Goal: Task Accomplishment & Management: Use online tool/utility

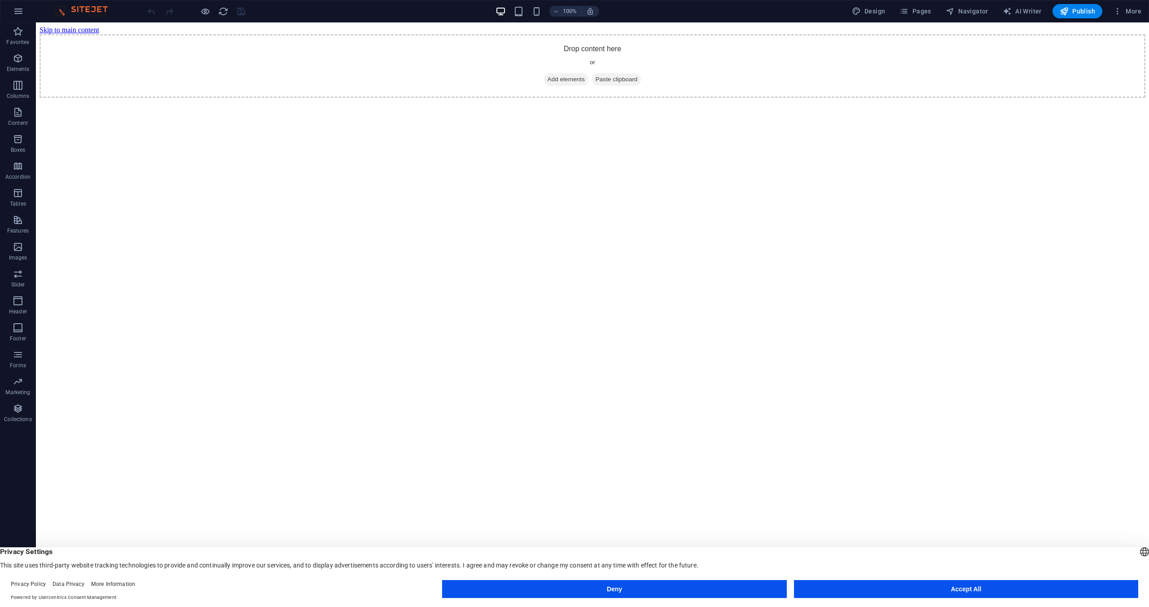
click at [972, 589] on button "Accept All" at bounding box center [966, 589] width 344 height 18
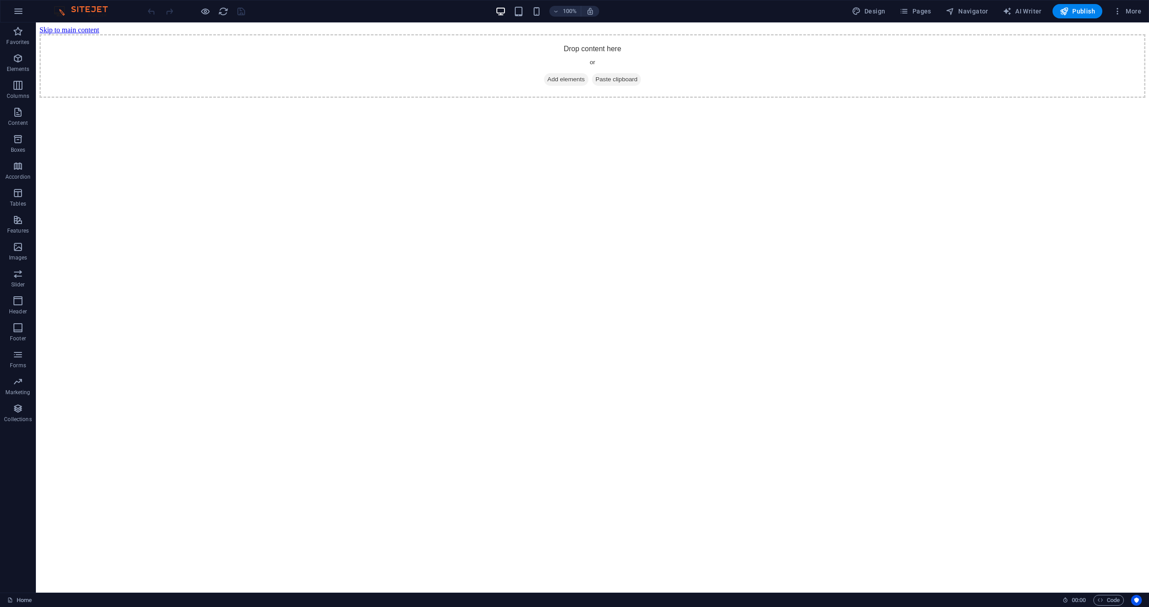
click at [552, 101] on html "Skip to main content Drop content here or Add elements Paste clipboard" at bounding box center [592, 61] width 1113 height 79
click at [14, 9] on icon "button" at bounding box center [18, 11] width 11 height 11
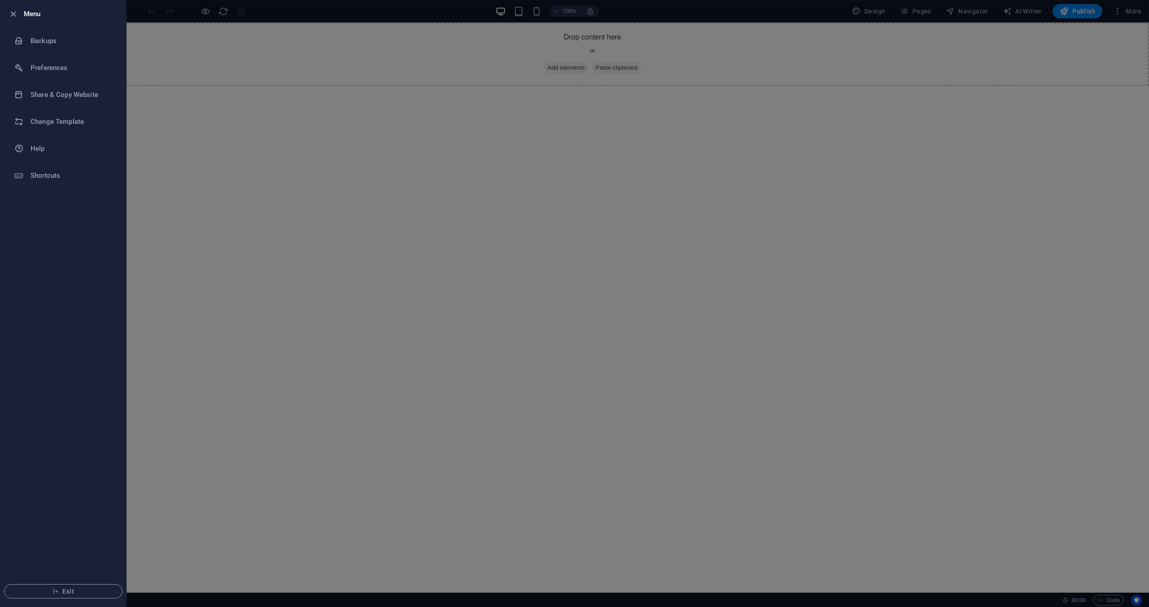
click at [758, 273] on div at bounding box center [574, 303] width 1149 height 607
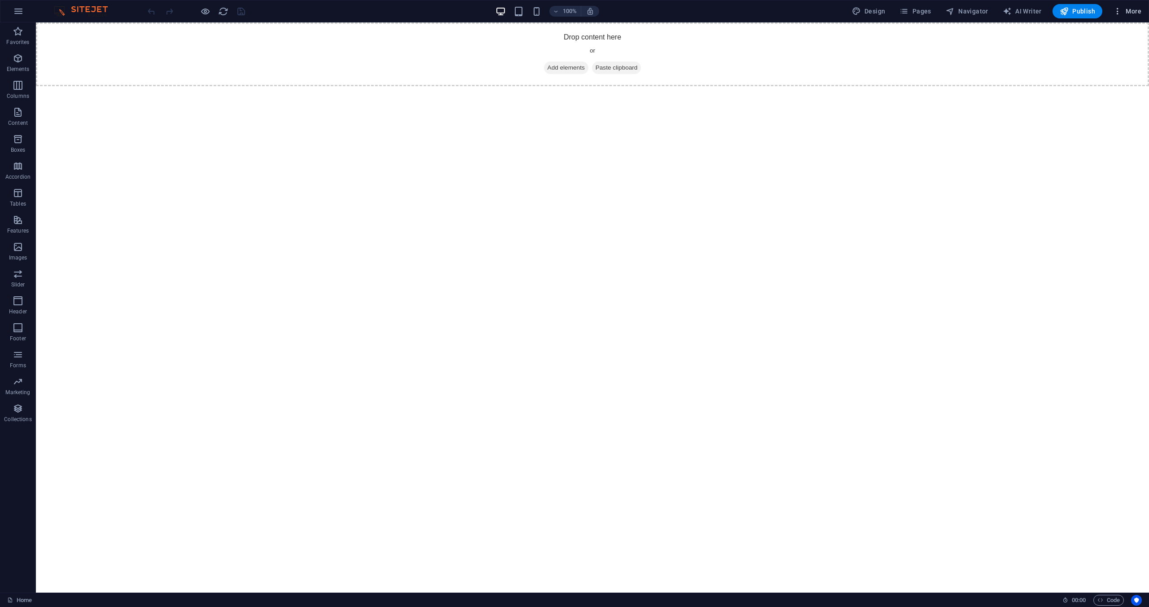
click at [1121, 10] on icon "button" at bounding box center [1117, 11] width 9 height 9
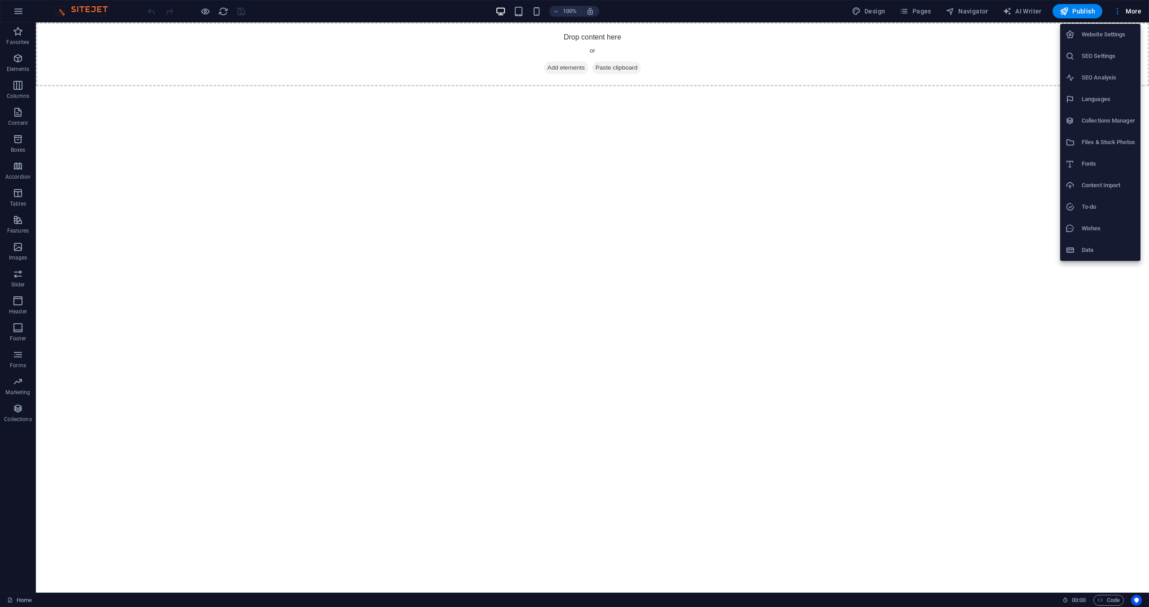
click at [560, 70] on div at bounding box center [574, 303] width 1149 height 607
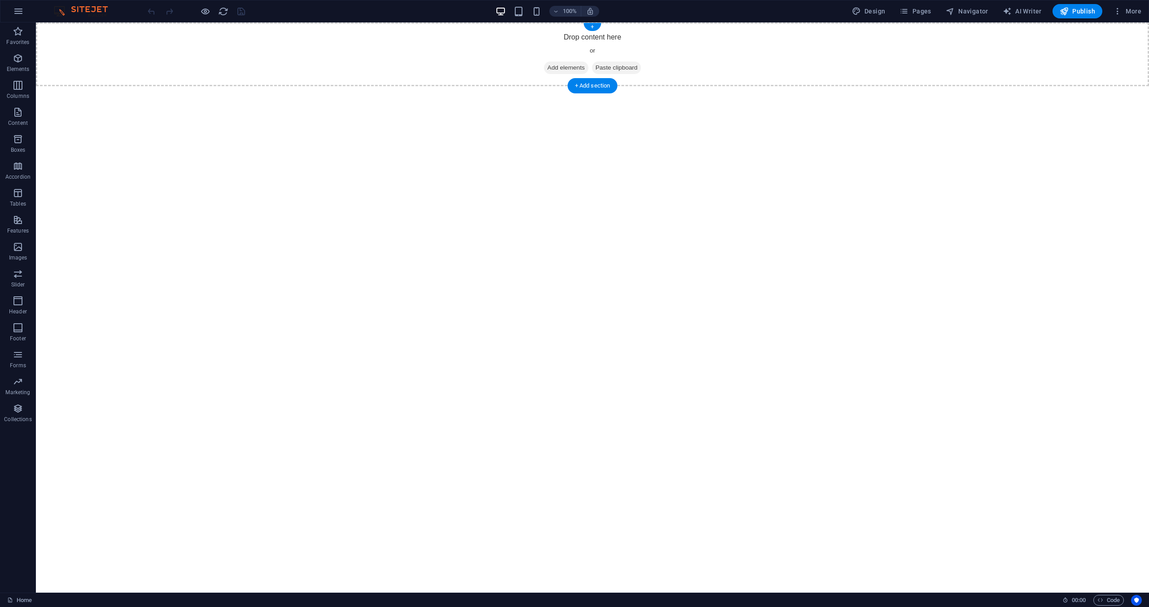
drag, startPoint x: 565, startPoint y: 67, endPoint x: 411, endPoint y: 66, distance: 154.4
click at [565, 66] on span "Add elements" at bounding box center [566, 68] width 44 height 13
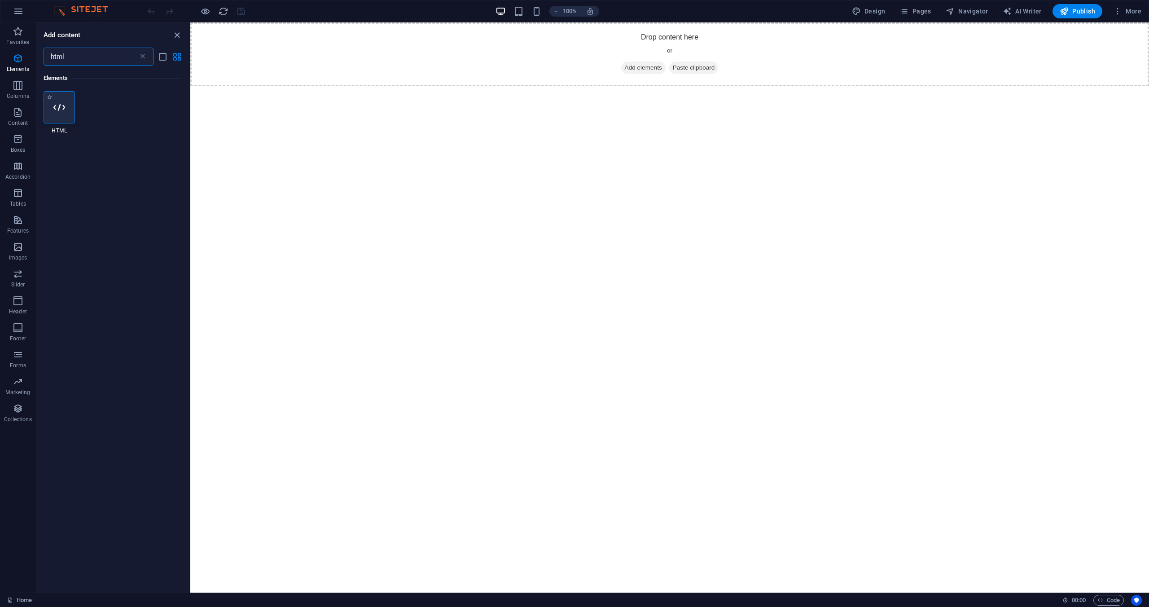
type input "html"
click at [53, 114] on div at bounding box center [59, 107] width 31 height 32
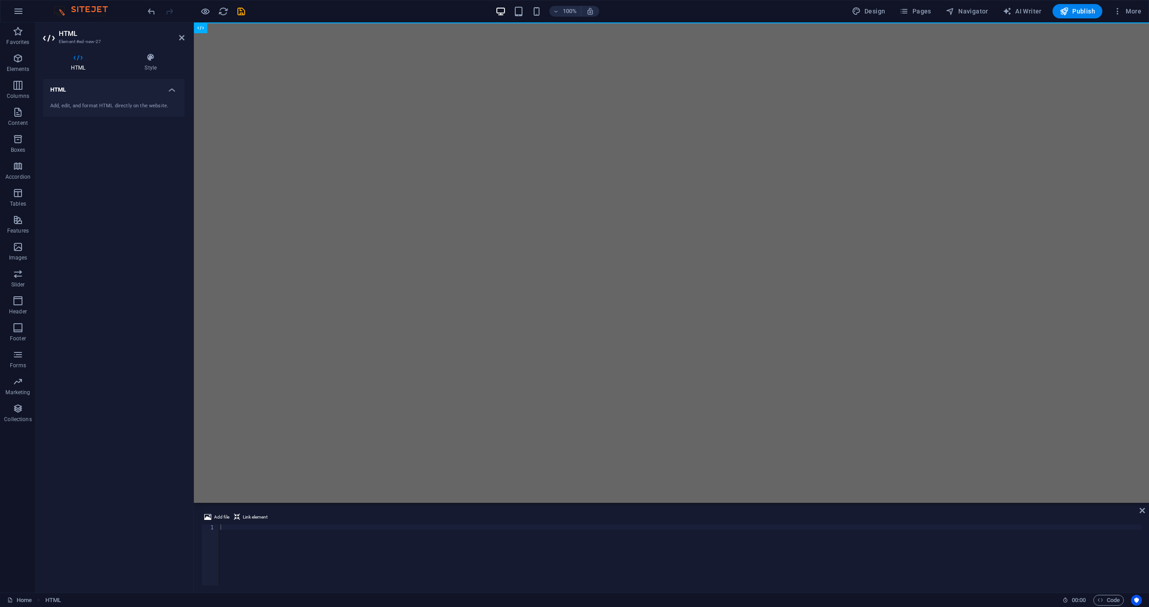
drag, startPoint x: 321, startPoint y: 190, endPoint x: 296, endPoint y: 227, distance: 44.6
click at [296, 22] on html "Skip to main content" at bounding box center [671, 22] width 955 height 0
click at [125, 93] on h4 "HTML" at bounding box center [113, 87] width 141 height 16
click at [123, 95] on h4 "HTML" at bounding box center [113, 90] width 141 height 22
click at [115, 113] on div "Add, edit, and format HTML directly on the website." at bounding box center [113, 106] width 141 height 22
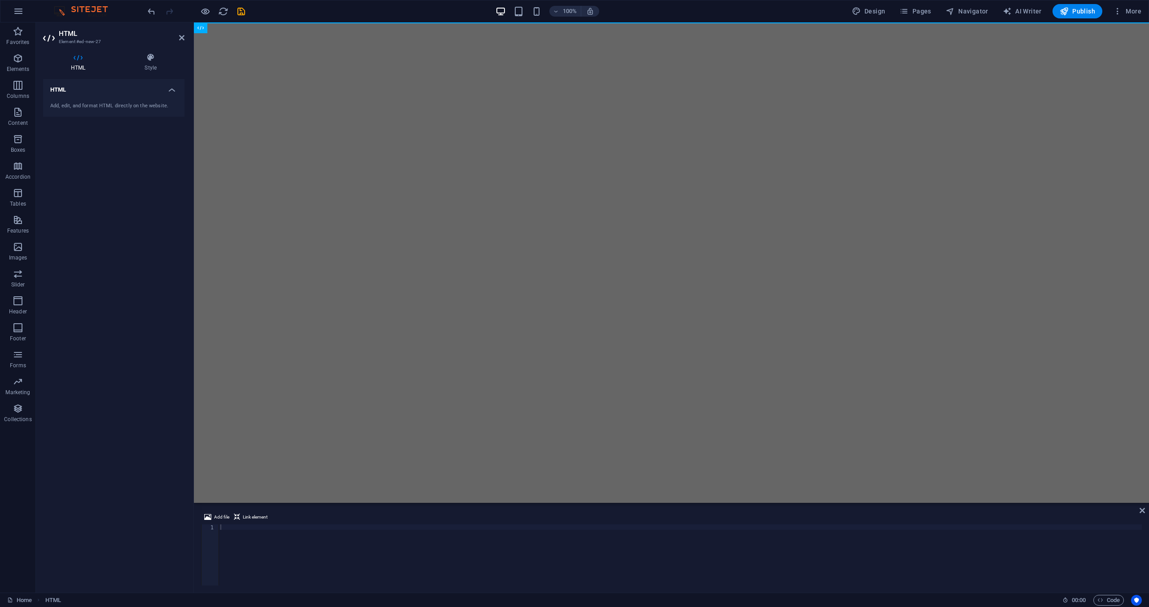
click at [116, 104] on div "Add, edit, and format HTML directly on the website." at bounding box center [113, 106] width 127 height 8
click at [205, 29] on div "HTML" at bounding box center [210, 27] width 32 height 11
click at [233, 25] on icon at bounding box center [231, 27] width 5 height 9
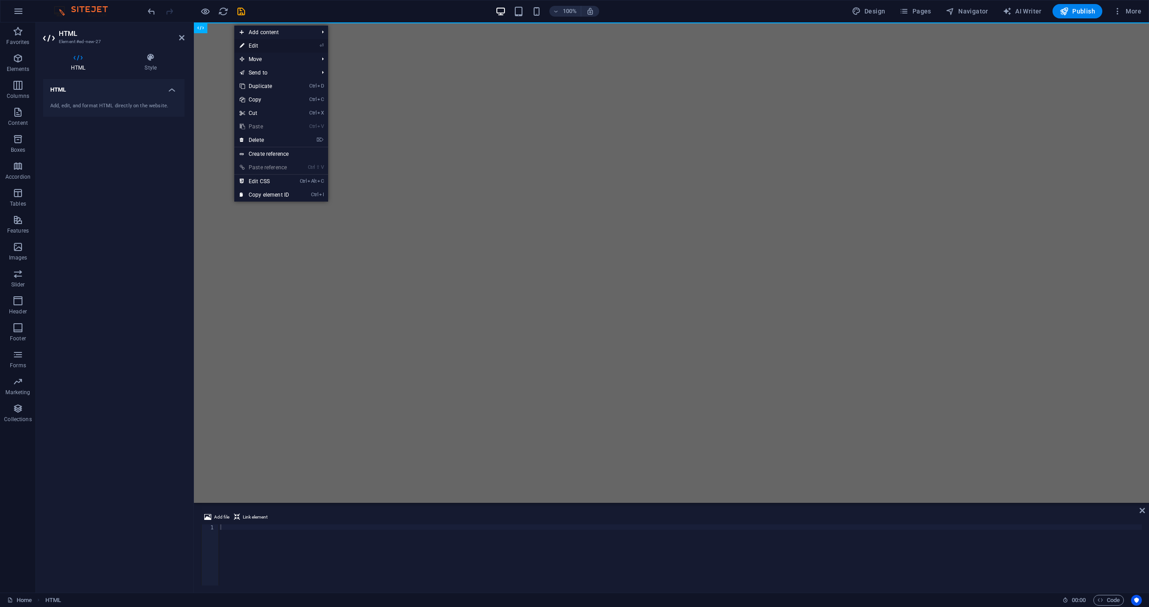
click at [258, 45] on link "⏎ Edit" at bounding box center [264, 45] width 60 height 13
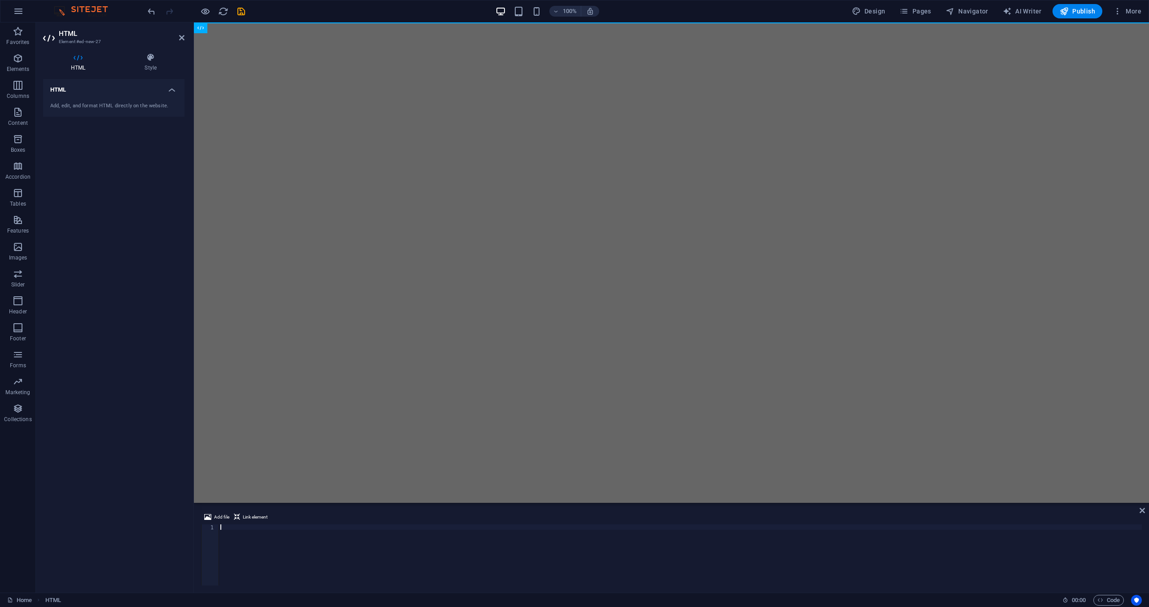
scroll to position [1781, 0]
click at [150, 369] on div "HTML Add, edit, and format HTML directly on the website." at bounding box center [113, 332] width 141 height 506
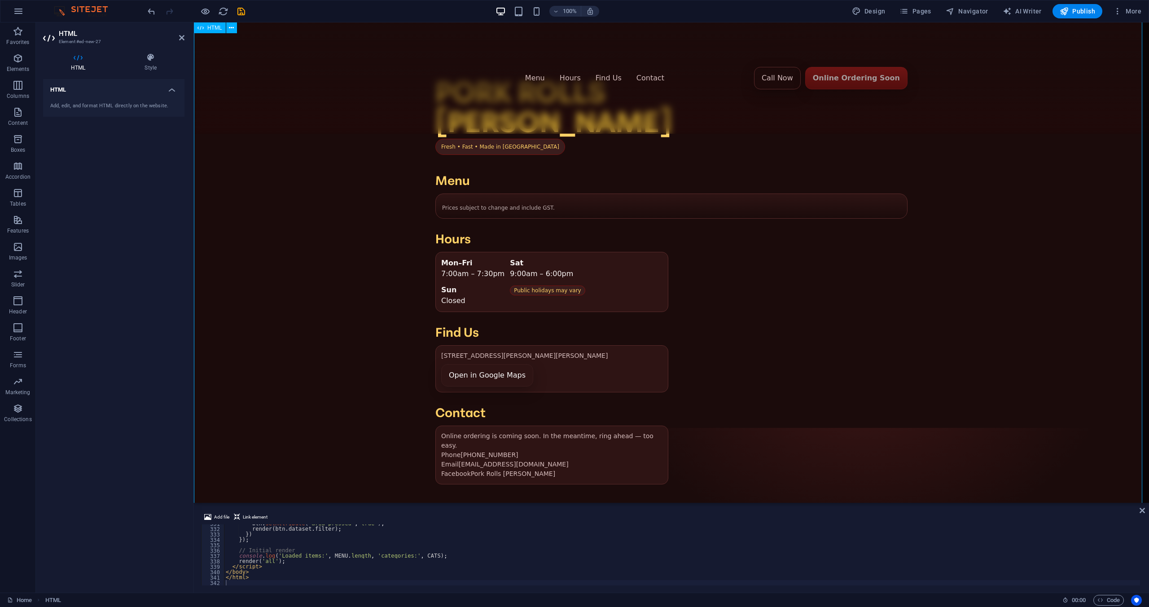
scroll to position [0, 0]
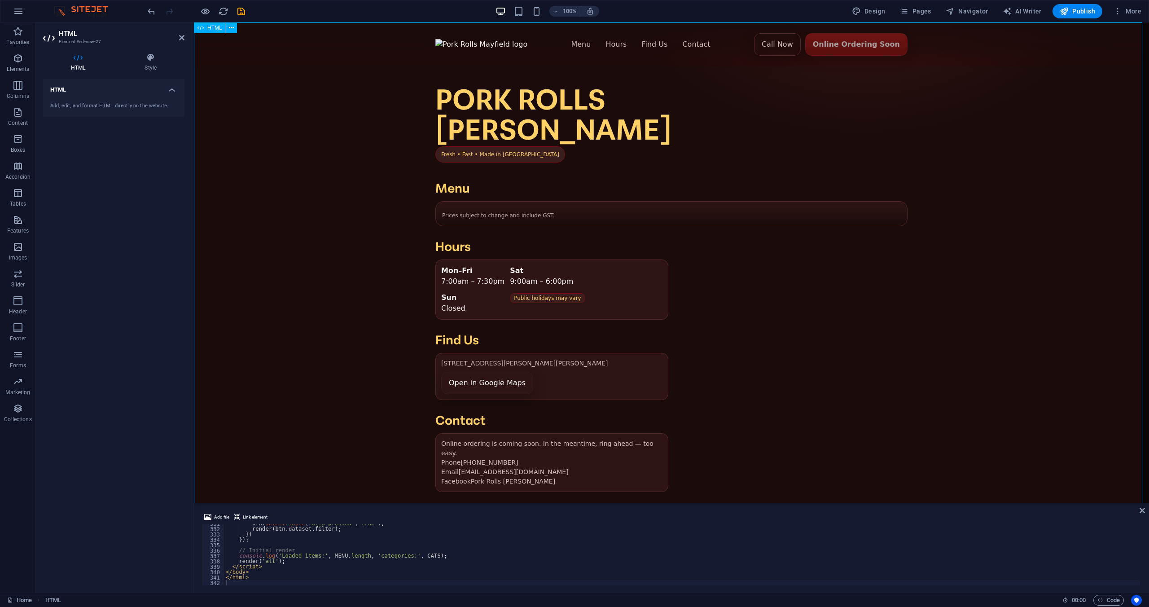
drag, startPoint x: 614, startPoint y: 526, endPoint x: 408, endPoint y: 275, distance: 324.7
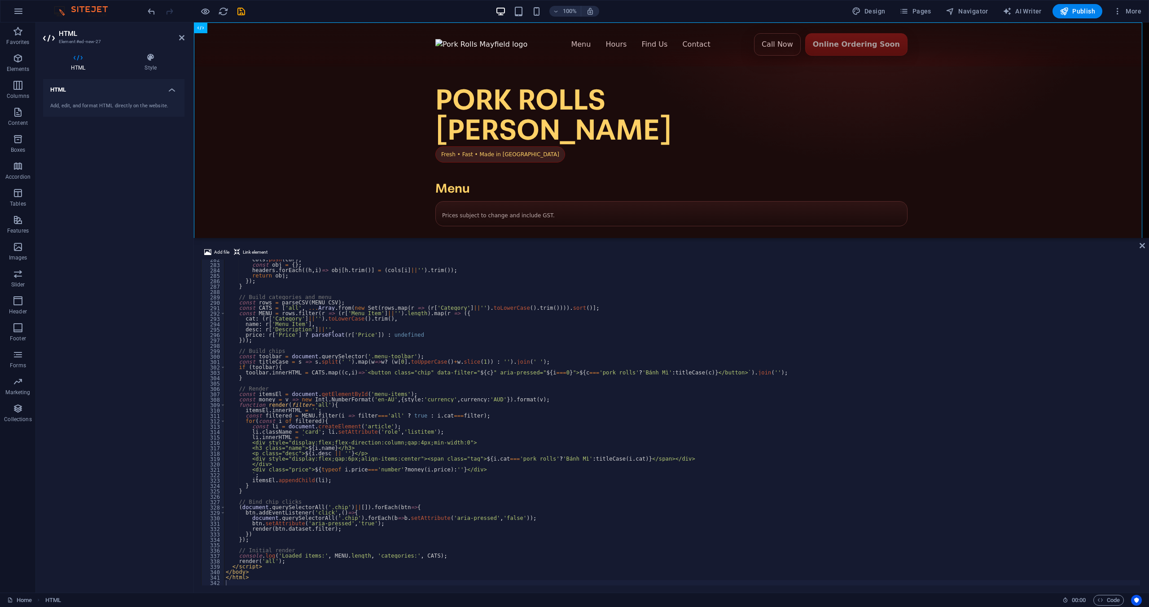
scroll to position [1517, 0]
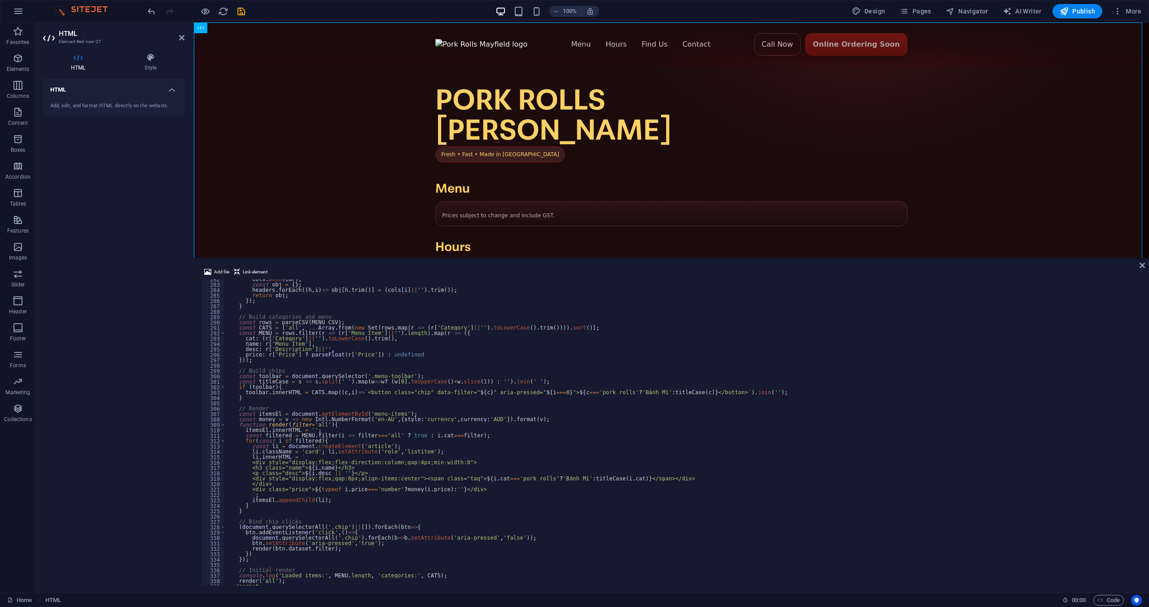
click at [422, 256] on div "Placeholder HTML" at bounding box center [671, 139] width 955 height 235
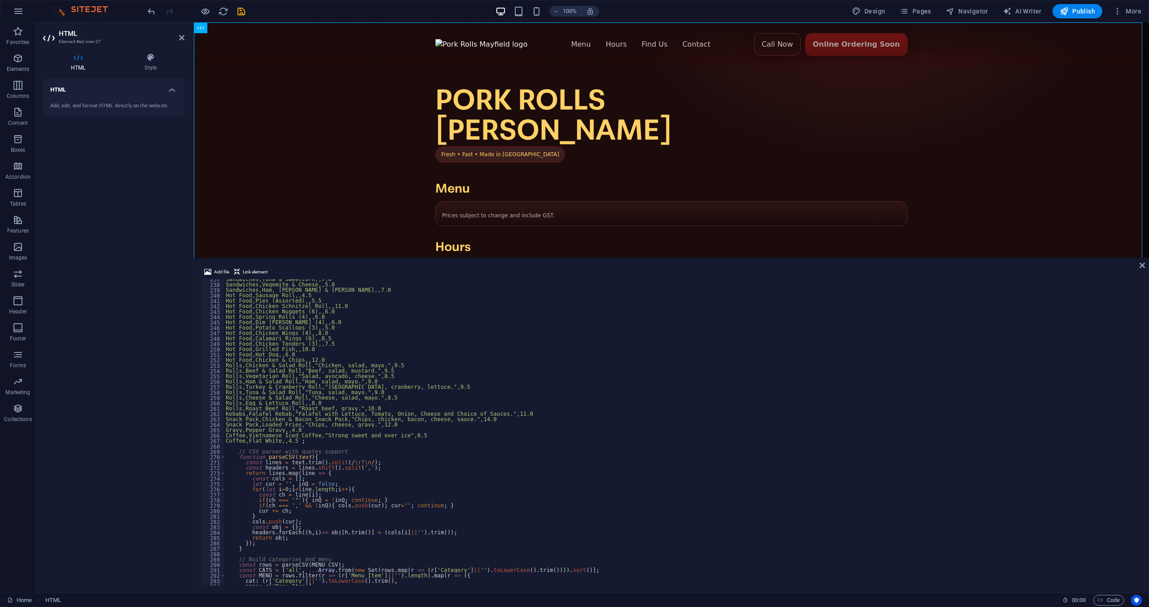
scroll to position [1536, 0]
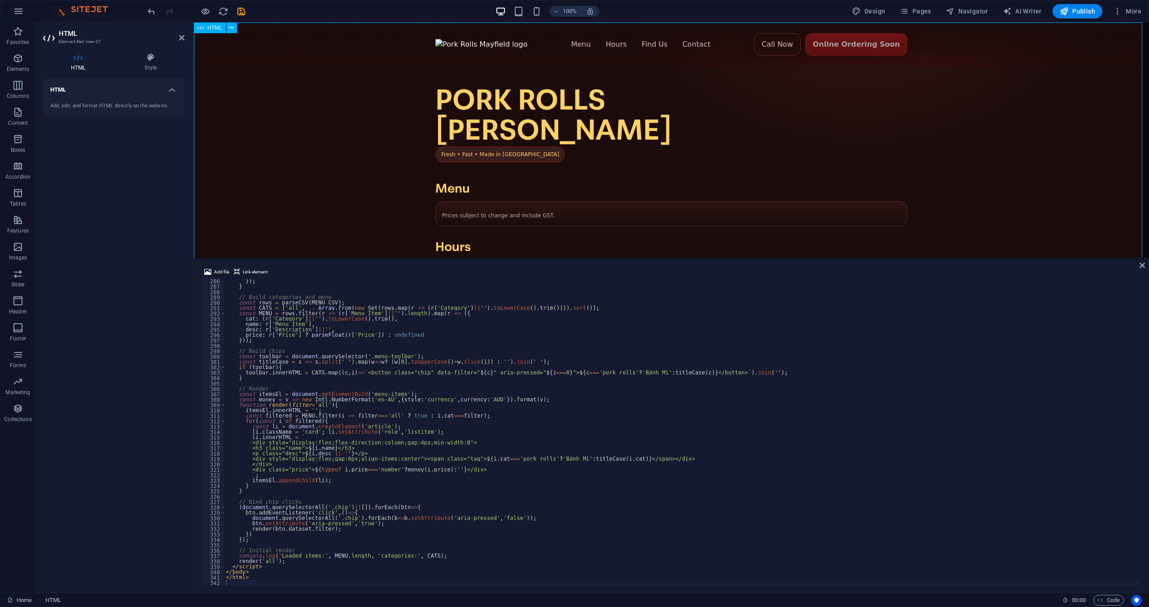
click at [969, 214] on div "Pork Rolls Mayfield — Fresh Vietnamese Bánh Mì in Mayfield East Menu Hours Find…" at bounding box center [671, 305] width 955 height 566
click at [1129, 9] on span "More" at bounding box center [1127, 11] width 28 height 9
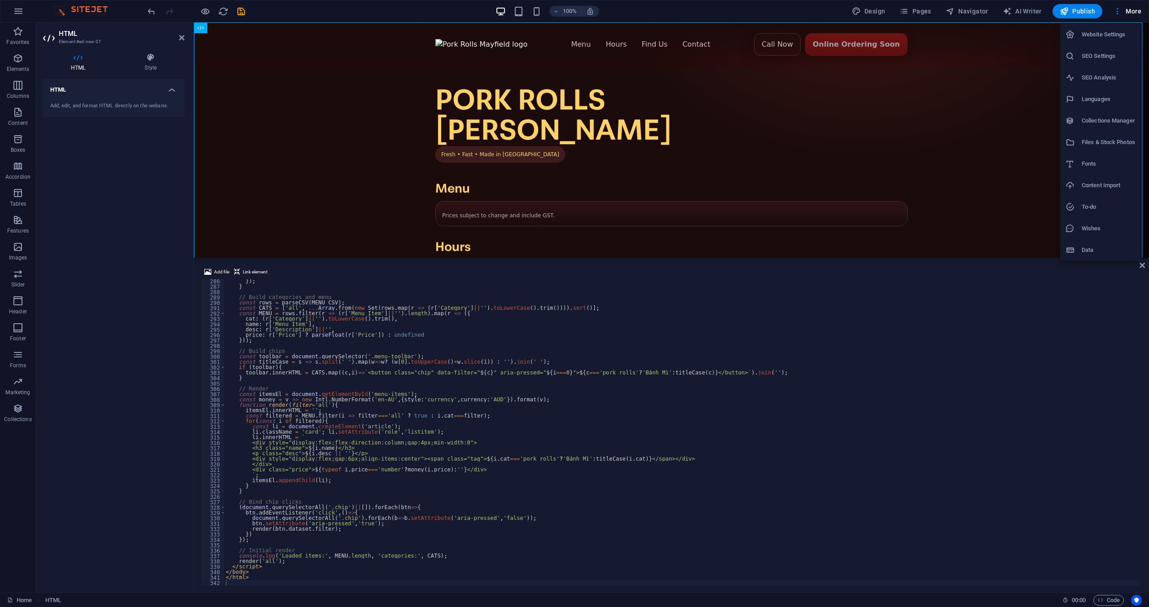
click at [121, 177] on div at bounding box center [574, 303] width 1149 height 607
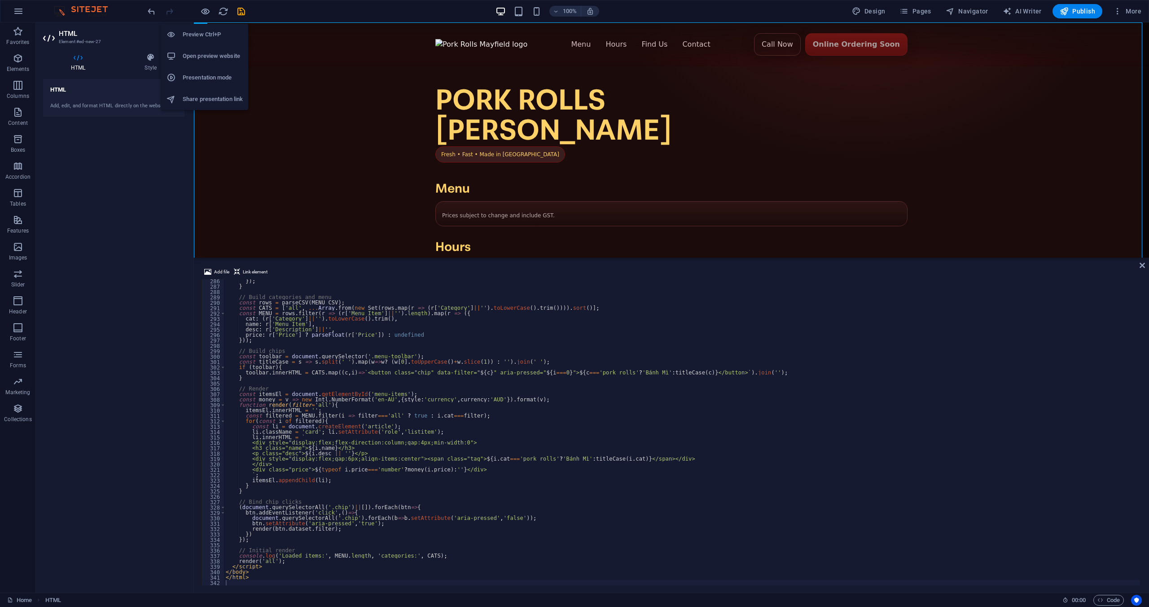
click at [203, 55] on h6 "Open preview website" at bounding box center [213, 56] width 60 height 11
click at [73, 264] on div "HTML Add, edit, and format HTML directly on the website." at bounding box center [113, 332] width 141 height 506
click at [18, 12] on icon "button" at bounding box center [18, 11] width 11 height 11
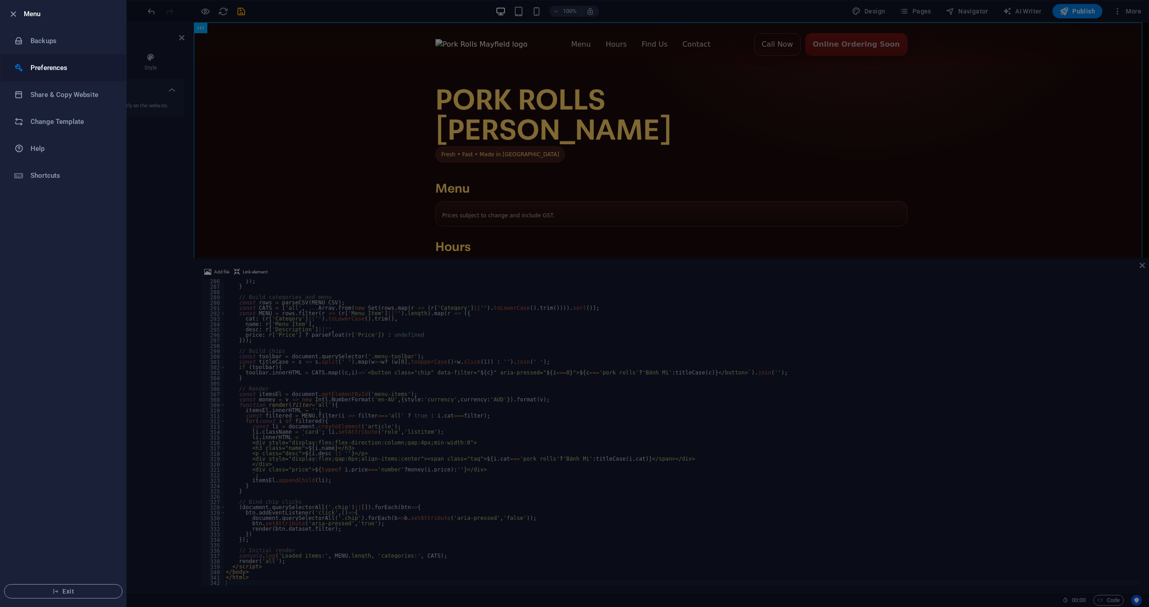
click at [43, 69] on h6 "Preferences" at bounding box center [72, 67] width 83 height 11
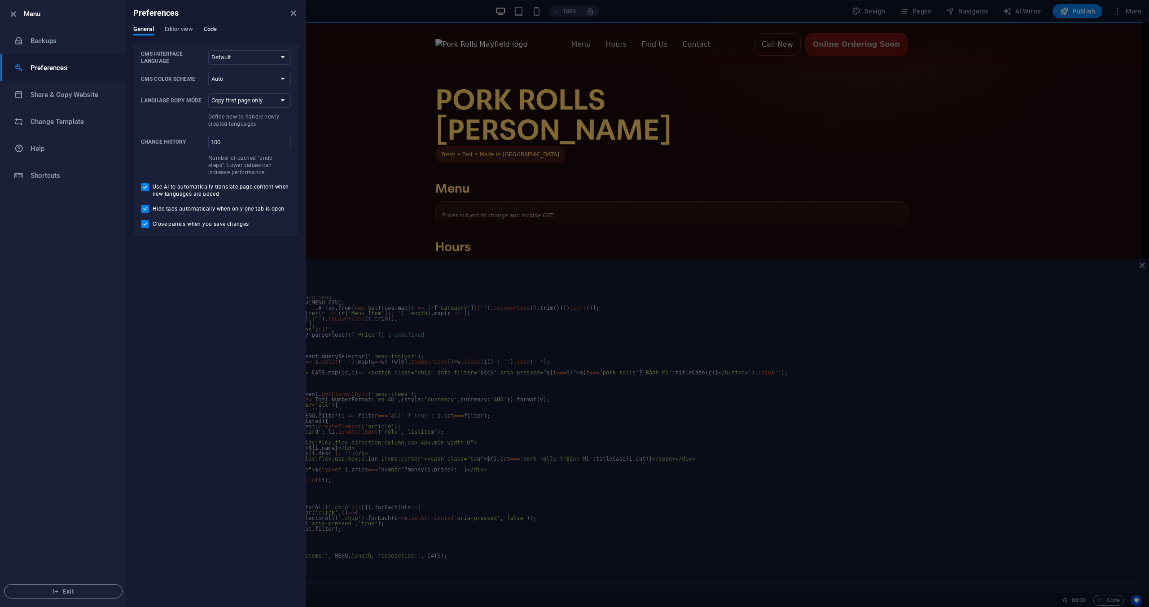
click at [209, 30] on span "Code" at bounding box center [210, 30] width 13 height 13
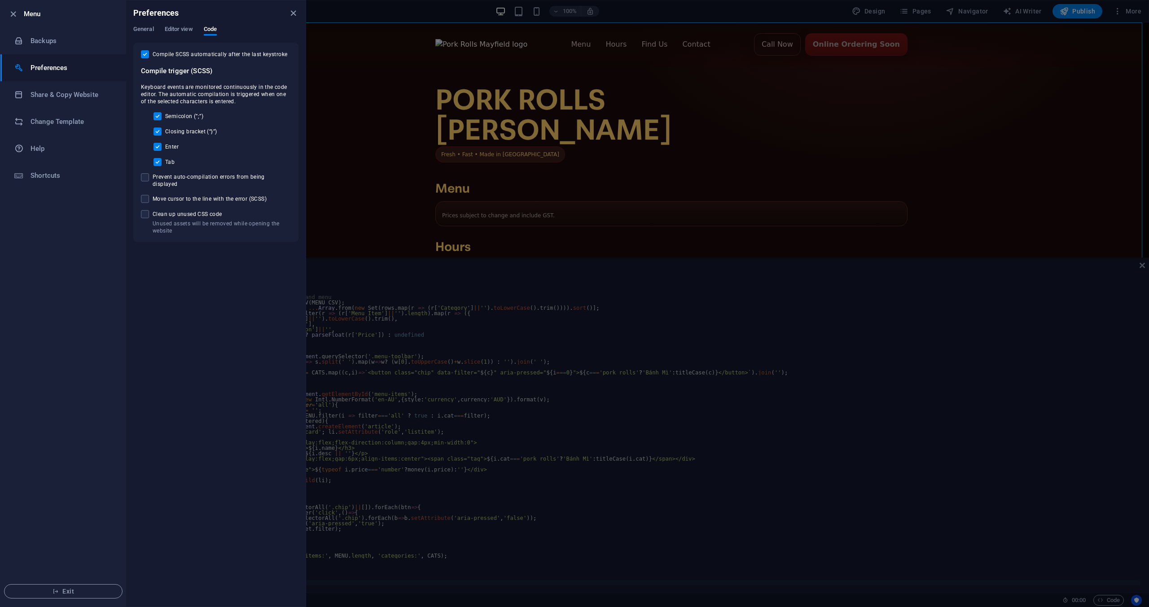
click at [40, 305] on ul "Menu Backups Preferences Share & Copy Website Change Template Help Shortcuts Ex…" at bounding box center [63, 303] width 126 height 606
click at [171, 30] on span "Editor view" at bounding box center [179, 30] width 28 height 13
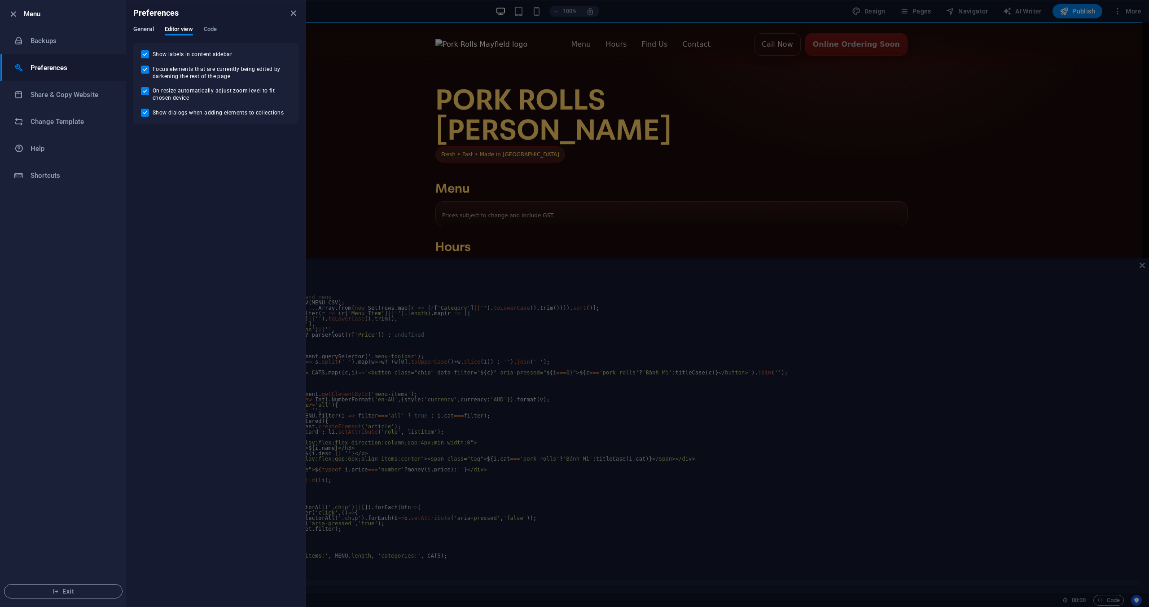
click at [138, 26] on span "General" at bounding box center [143, 30] width 21 height 13
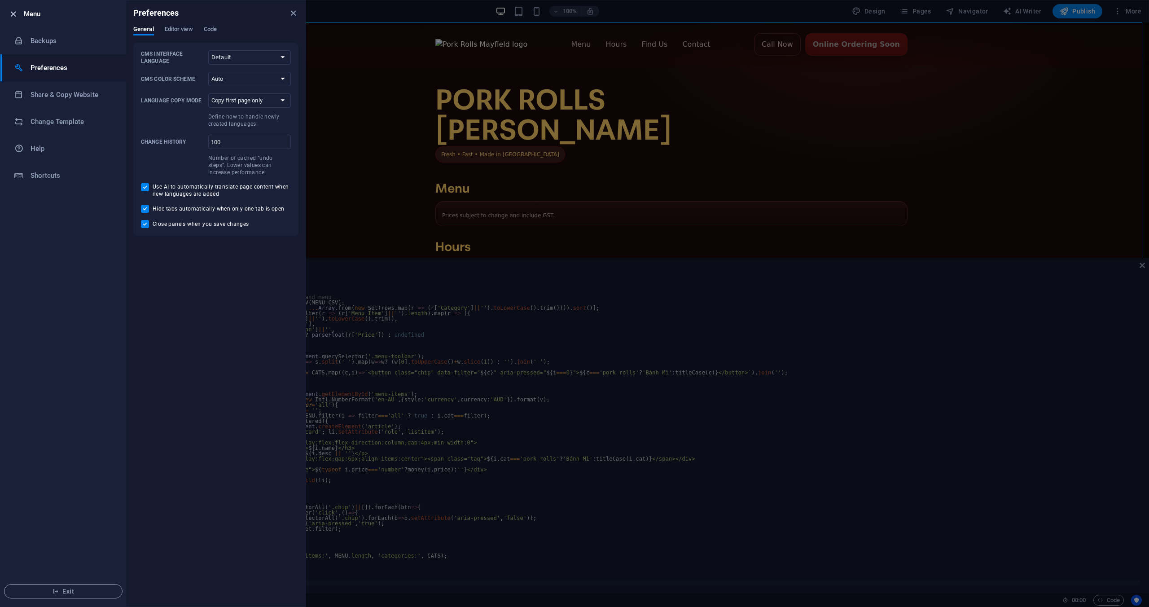
click at [12, 11] on icon "button" at bounding box center [13, 14] width 10 height 10
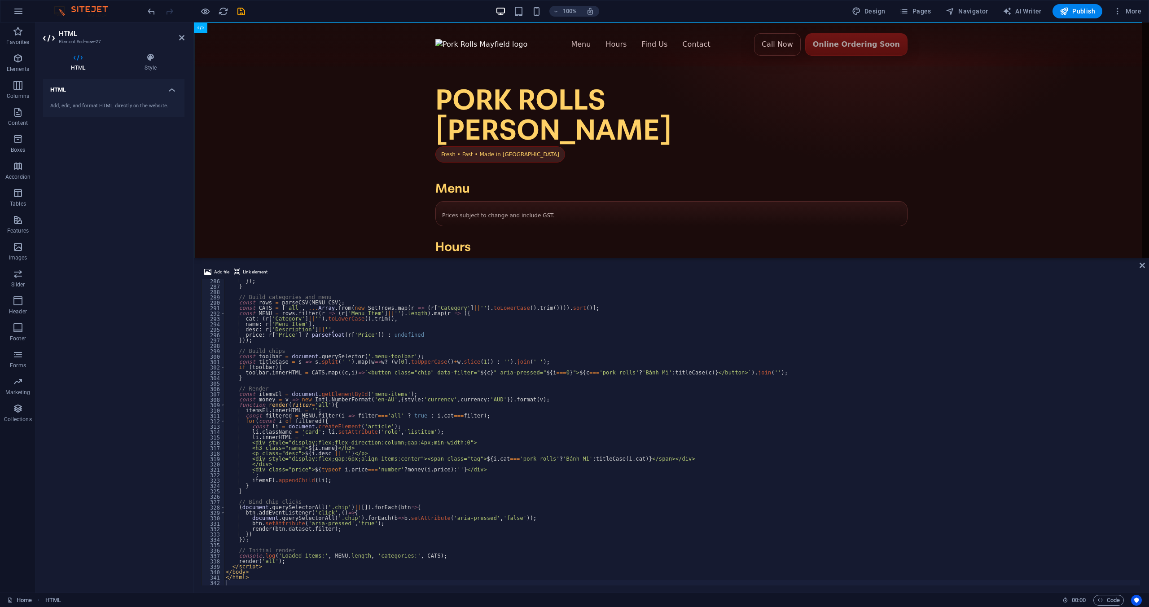
click at [100, 291] on div "HTML Add, edit, and format HTML directly on the website." at bounding box center [113, 332] width 141 height 506
click at [1125, 9] on span "More" at bounding box center [1127, 11] width 28 height 9
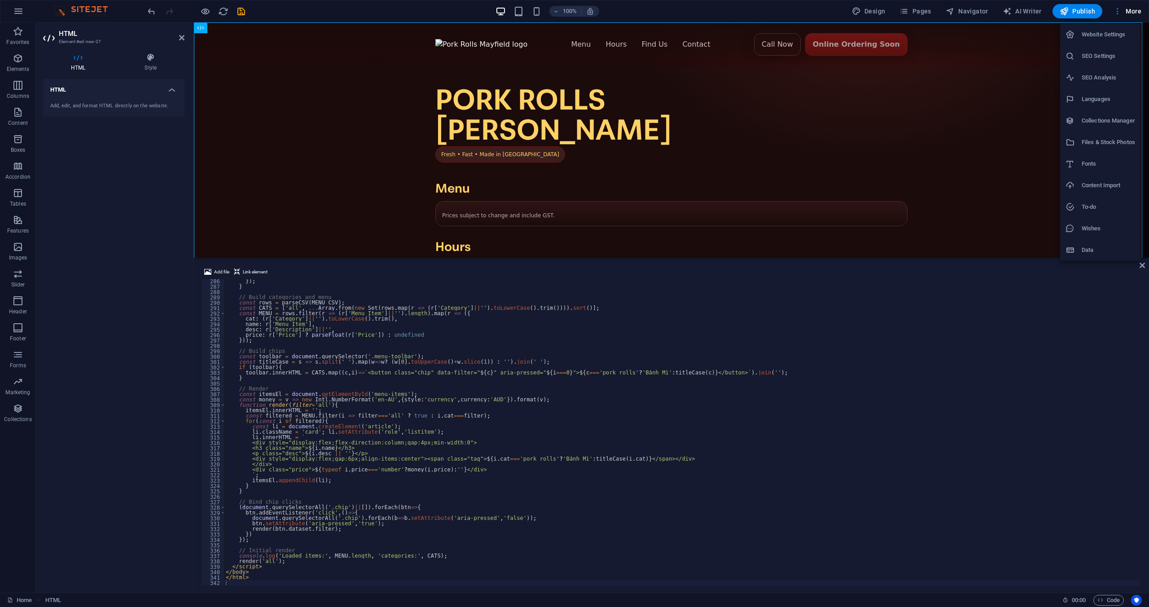
click at [1123, 35] on h6 "Website Settings" at bounding box center [1108, 34] width 53 height 11
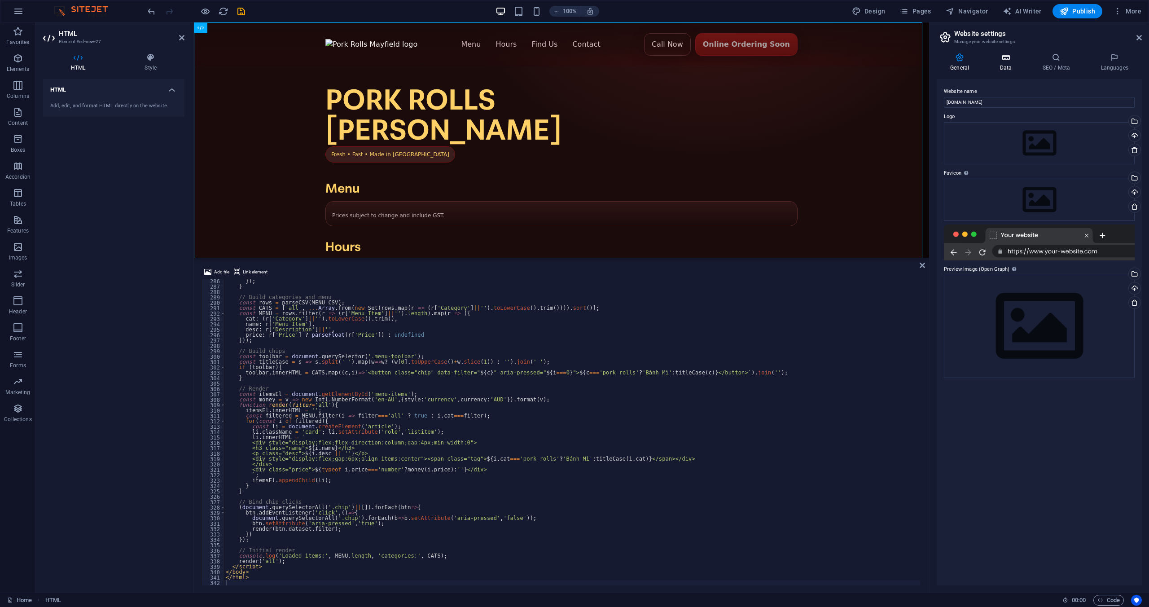
click at [1011, 60] on icon at bounding box center [1005, 57] width 39 height 9
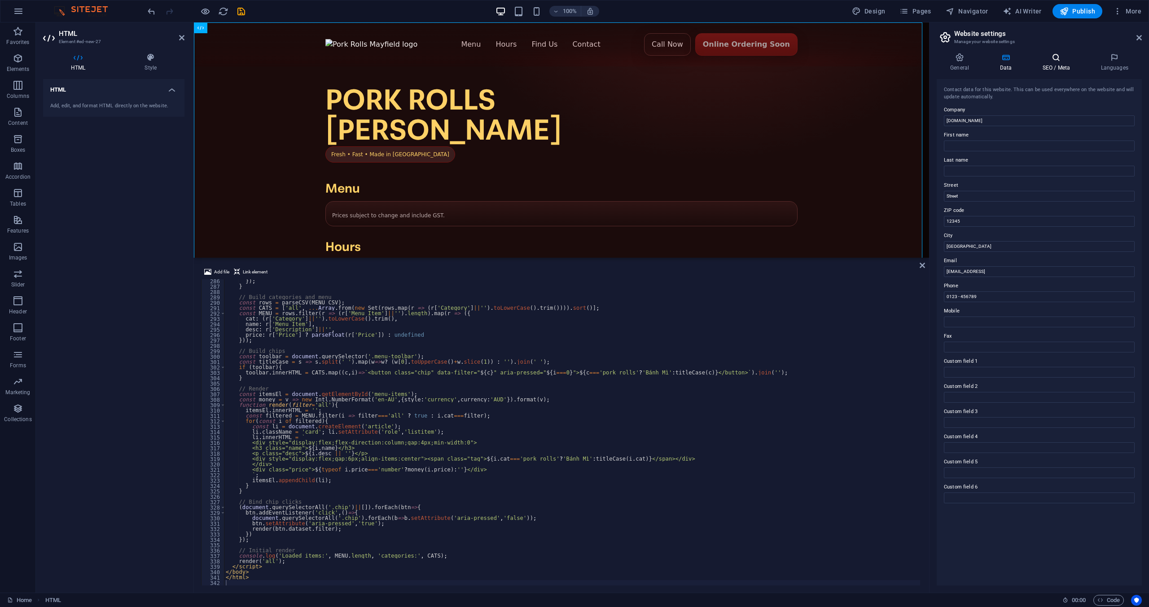
click at [1059, 66] on h4 "SEO / Meta" at bounding box center [1058, 62] width 58 height 19
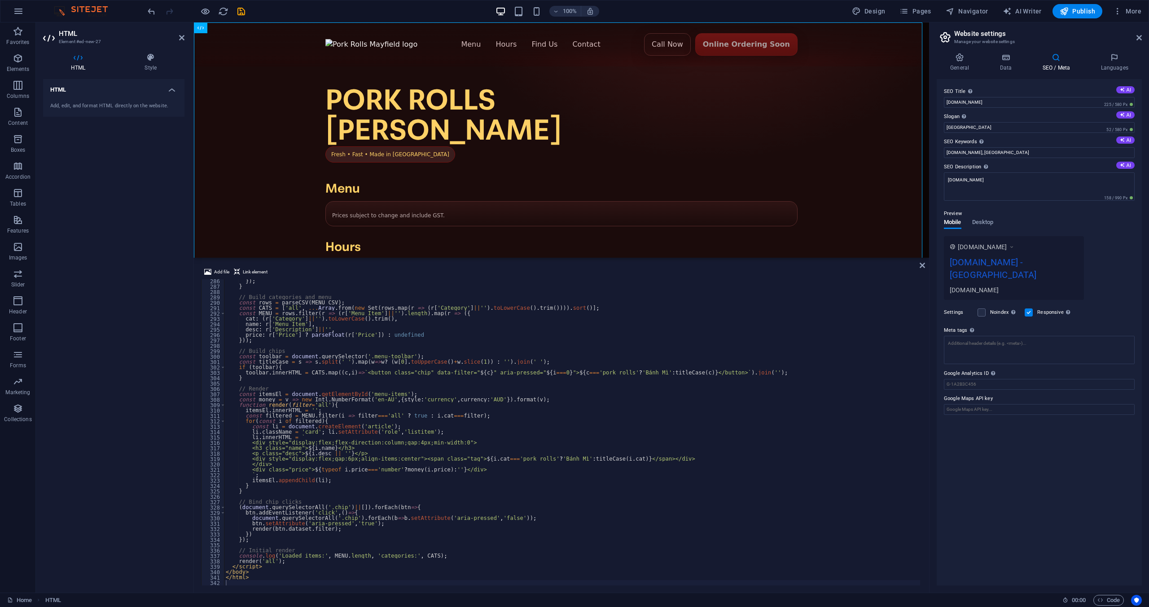
click at [1144, 37] on aside "Website settings Manage your website settings General Data SEO / Meta Languages…" at bounding box center [1039, 307] width 220 height 570
click at [1138, 36] on icon at bounding box center [1139, 37] width 5 height 7
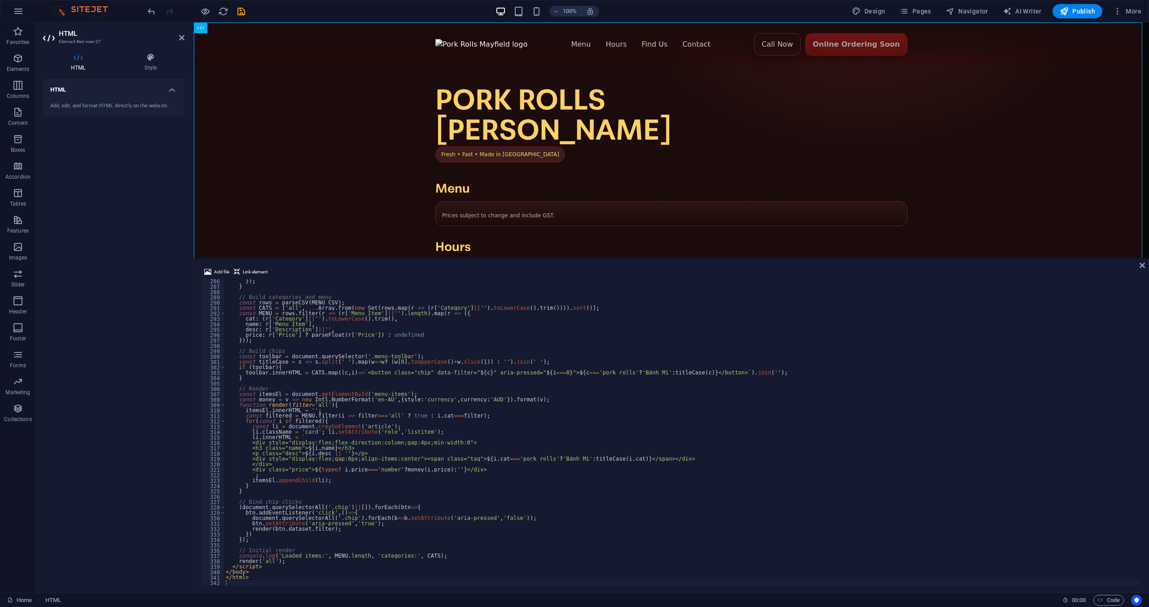
click at [116, 259] on div "HTML Add, edit, and format HTML directly on the website." at bounding box center [113, 332] width 141 height 506
click at [224, 12] on icon "reload" at bounding box center [223, 11] width 10 height 10
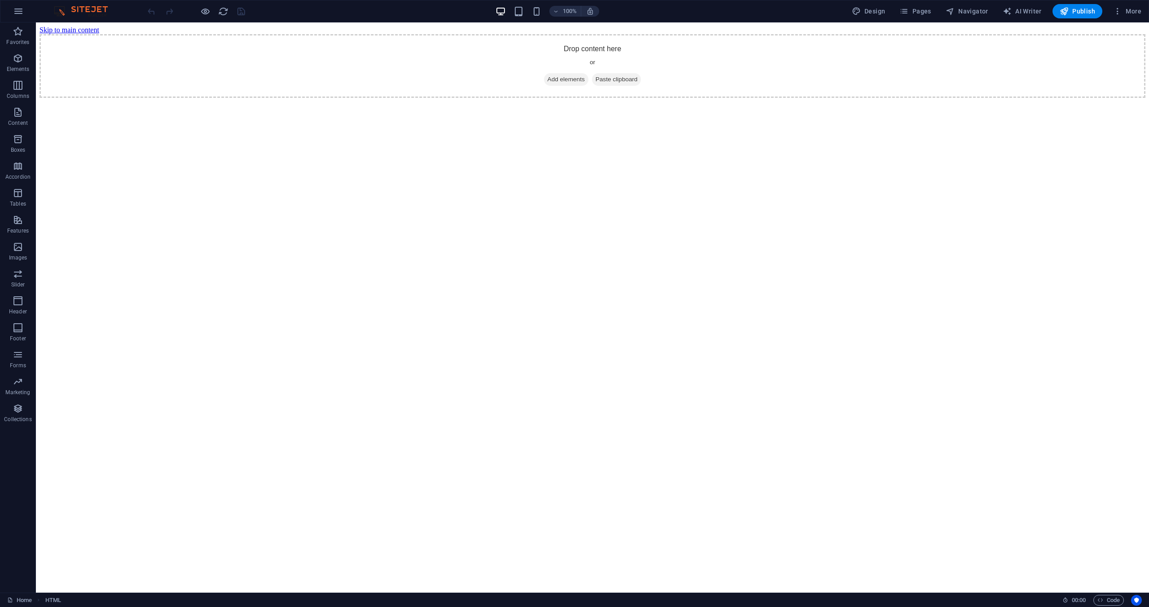
scroll to position [0, 0]
click at [191, 101] on html "Skip to main content Drop content here or Add elements Paste clipboard" at bounding box center [592, 61] width 1113 height 79
click at [14, 9] on icon "button" at bounding box center [18, 11] width 11 height 11
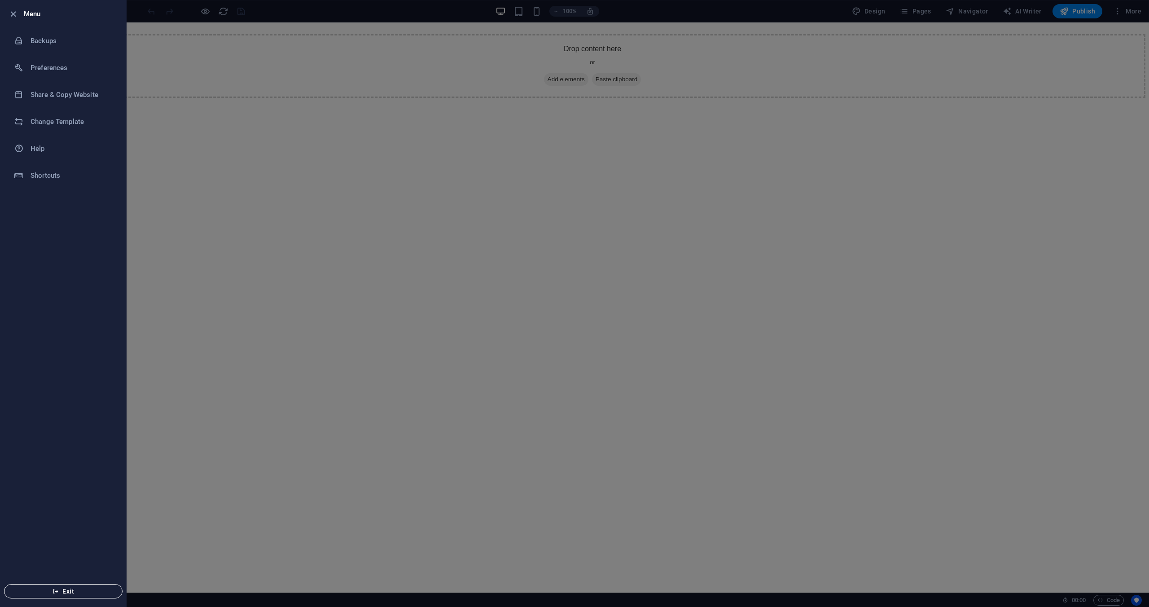
click at [65, 589] on span "Exit" at bounding box center [63, 591] width 103 height 7
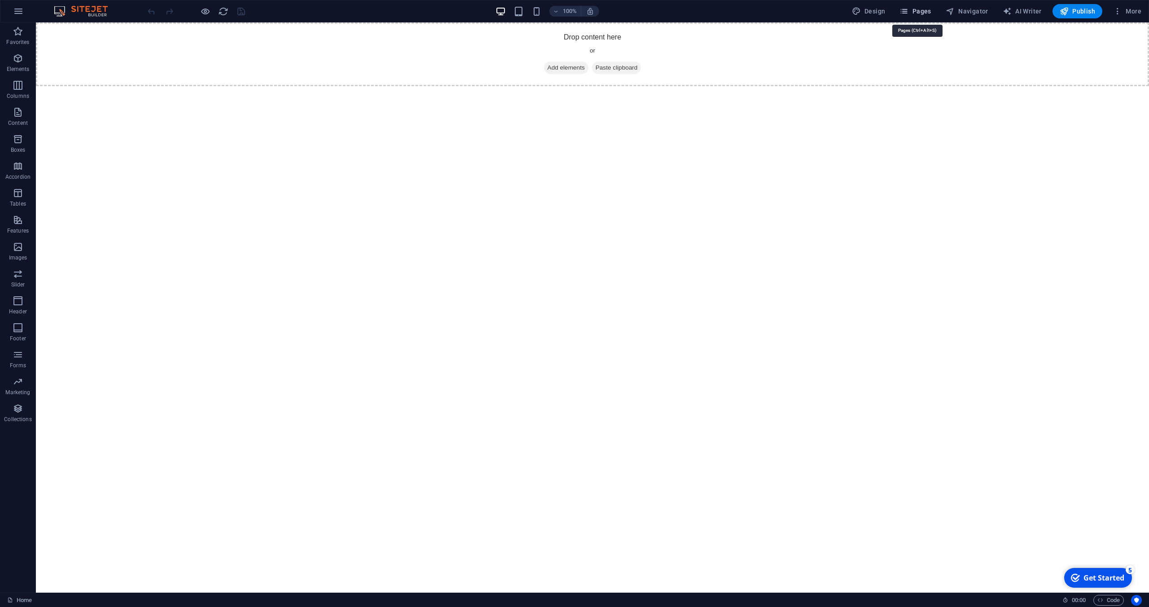
click at [909, 11] on icon "button" at bounding box center [904, 11] width 9 height 9
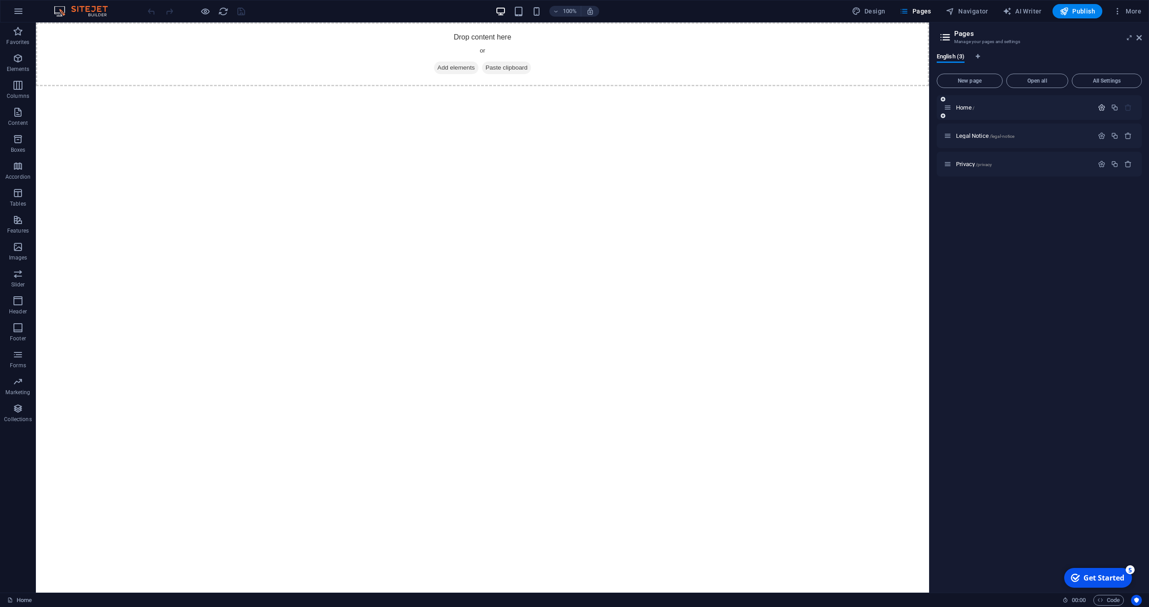
click at [1103, 107] on icon "button" at bounding box center [1102, 108] width 8 height 8
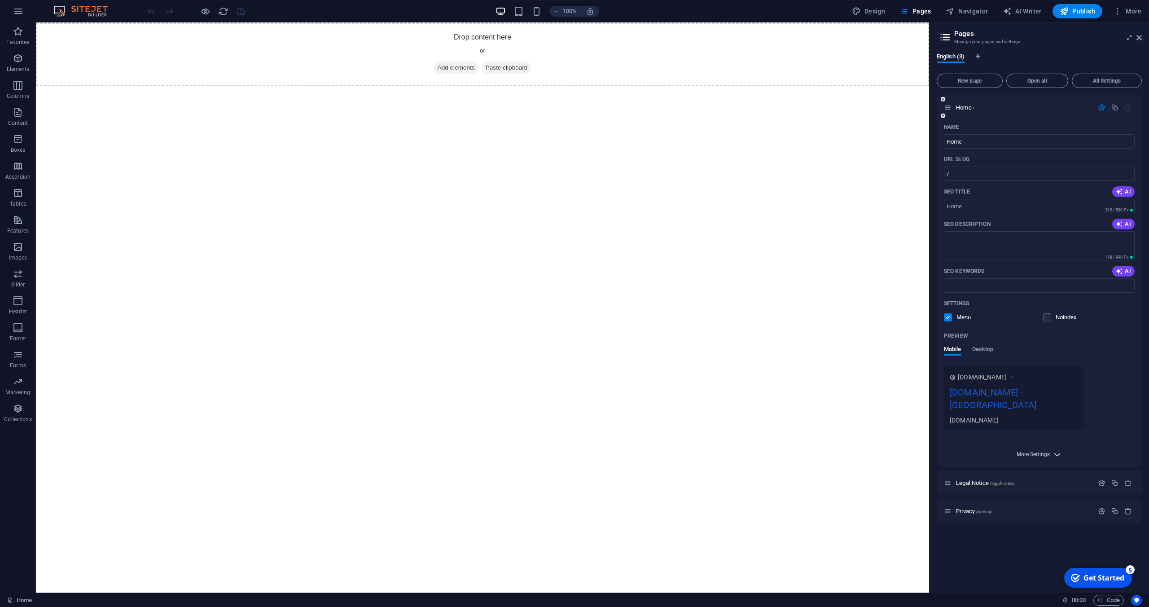
click at [1045, 453] on span "More Settings" at bounding box center [1033, 454] width 33 height 6
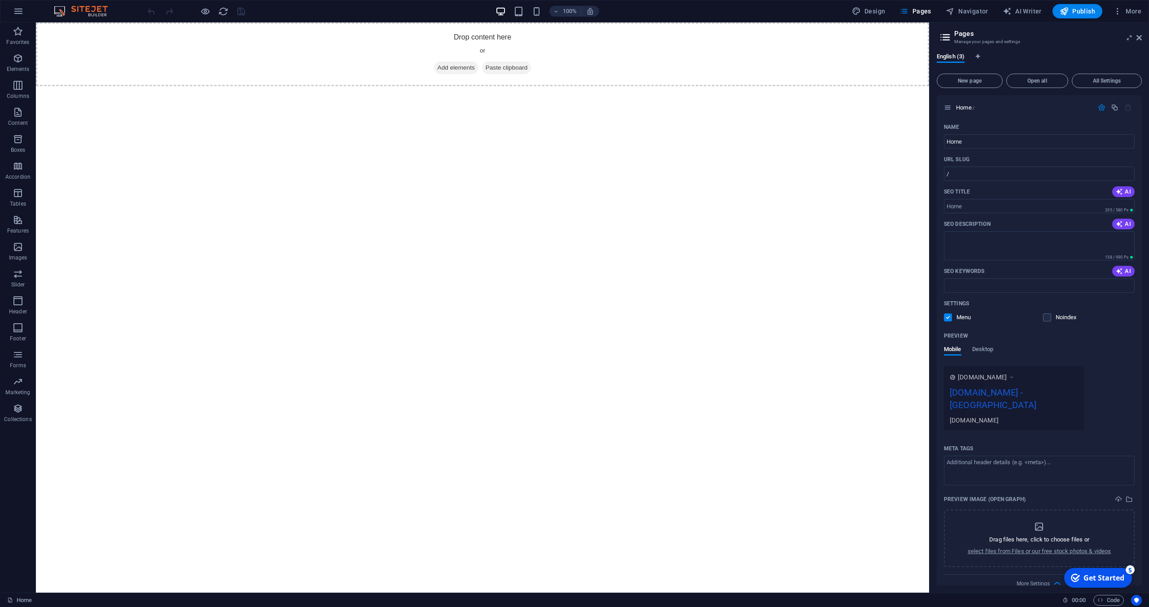
click at [757, 86] on html "Skip to main content Drop content here or Add elements Paste clipboard" at bounding box center [482, 54] width 893 height 64
